Goal: Navigation & Orientation: Find specific page/section

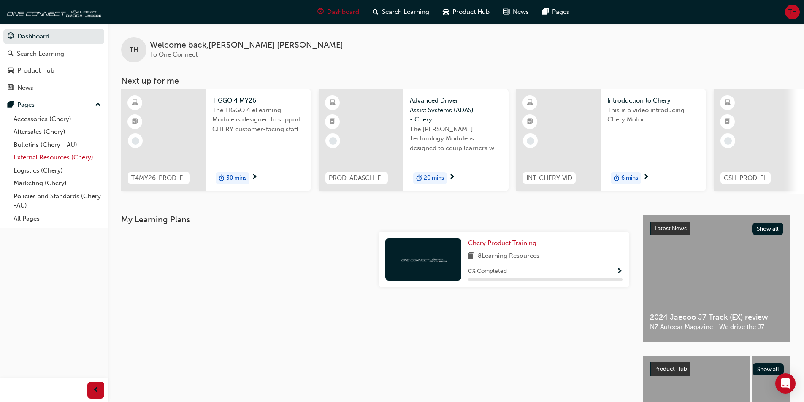
click at [44, 155] on link "External Resources (Chery)" at bounding box center [57, 157] width 94 height 13
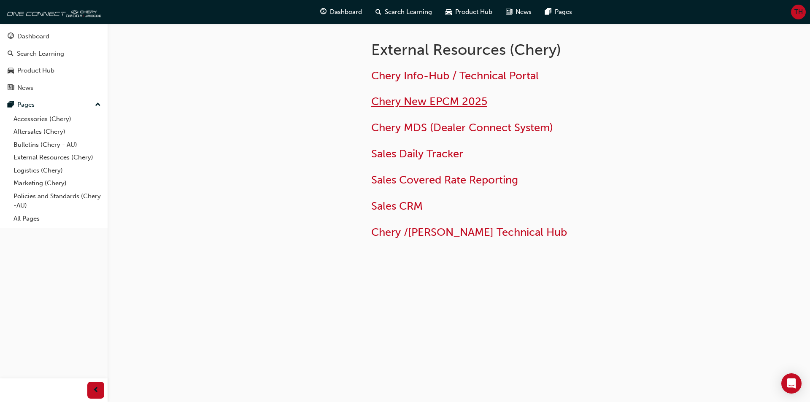
click at [439, 98] on span "Chery New EPCM 2025" at bounding box center [429, 101] width 116 height 13
